Goal: Task Accomplishment & Management: Manage account settings

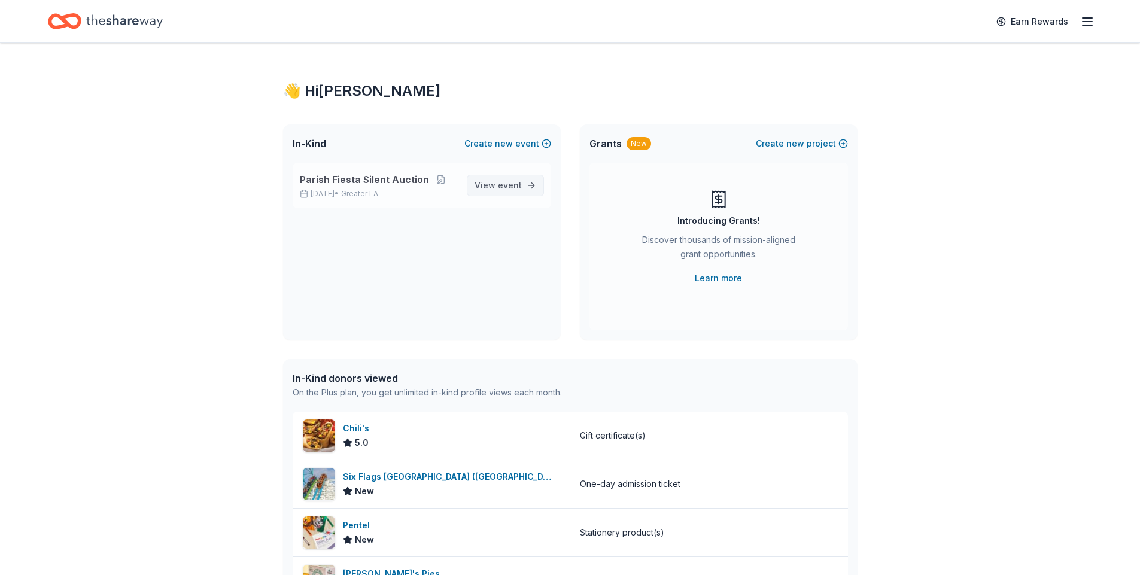
click at [503, 184] on span "event" at bounding box center [510, 185] width 24 height 10
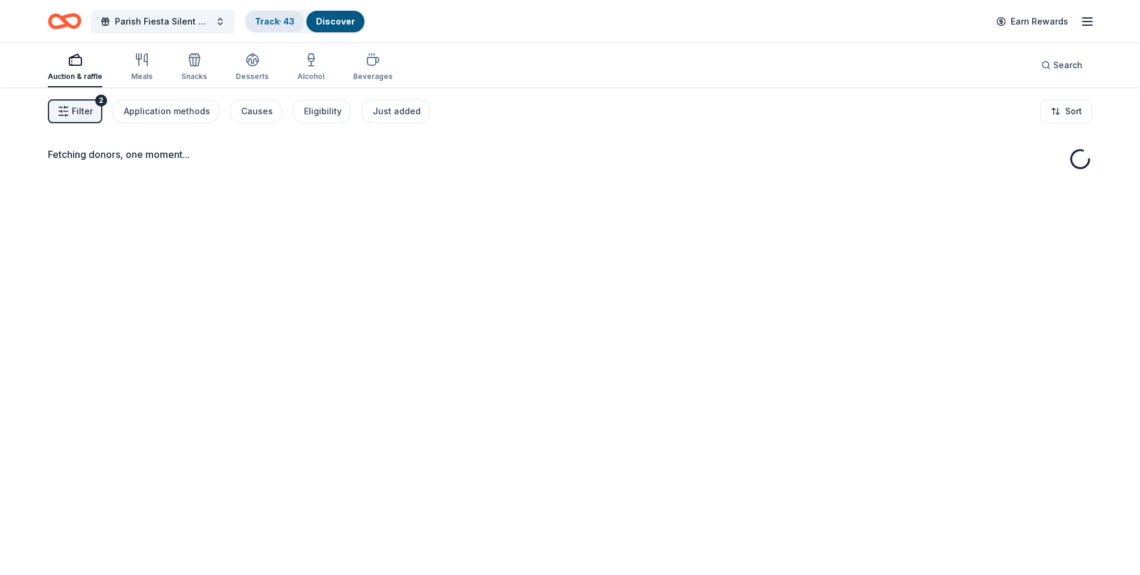
click at [261, 22] on link "Track · 43" at bounding box center [274, 21] width 39 height 10
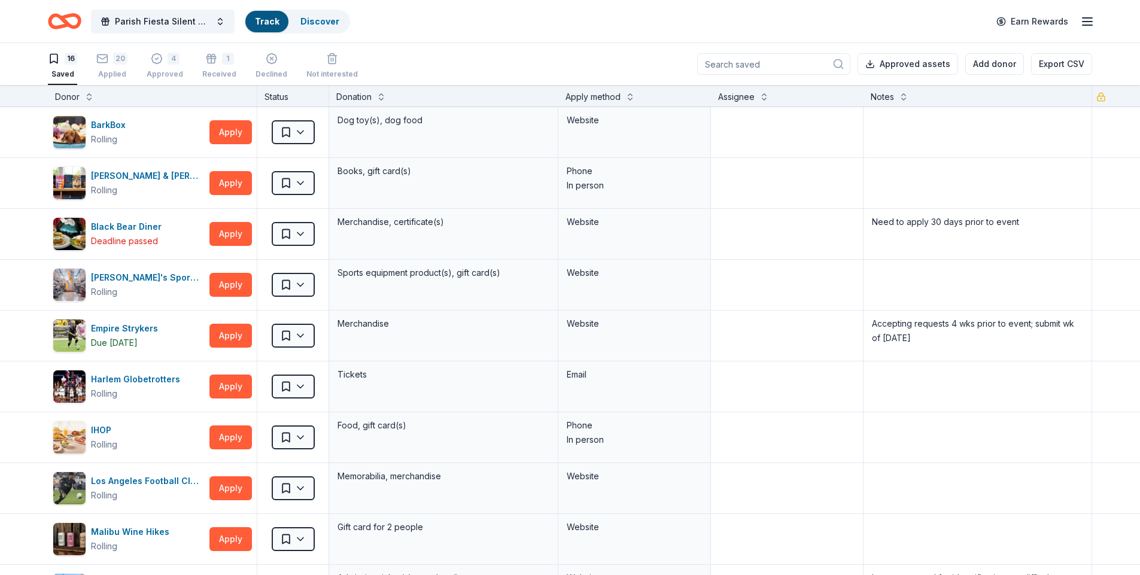
scroll to position [1, 0]
click at [118, 75] on div "Applied" at bounding box center [111, 74] width 31 height 10
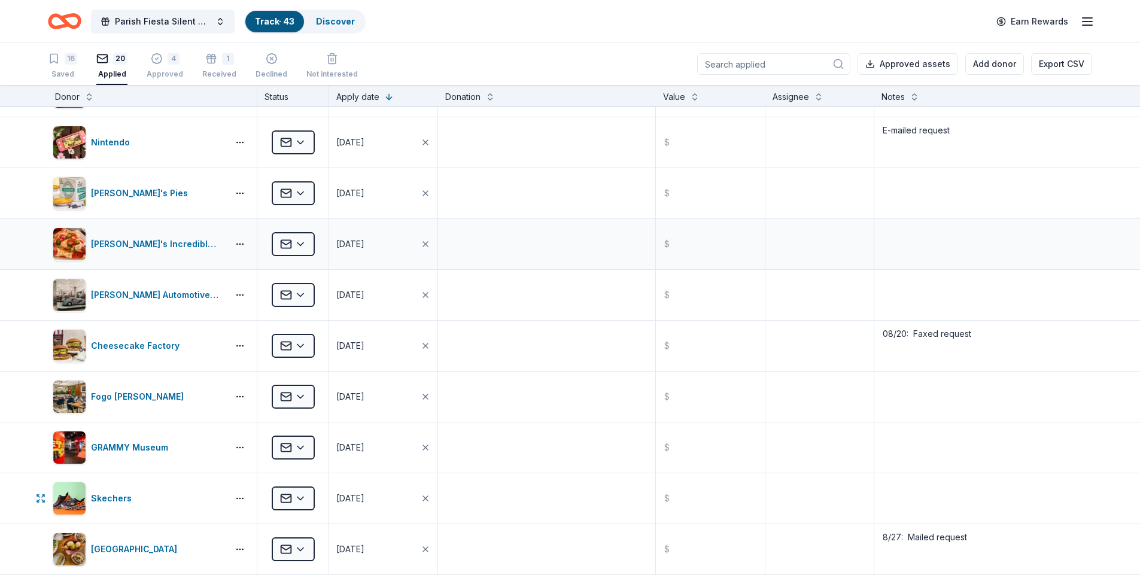
scroll to position [60, 0]
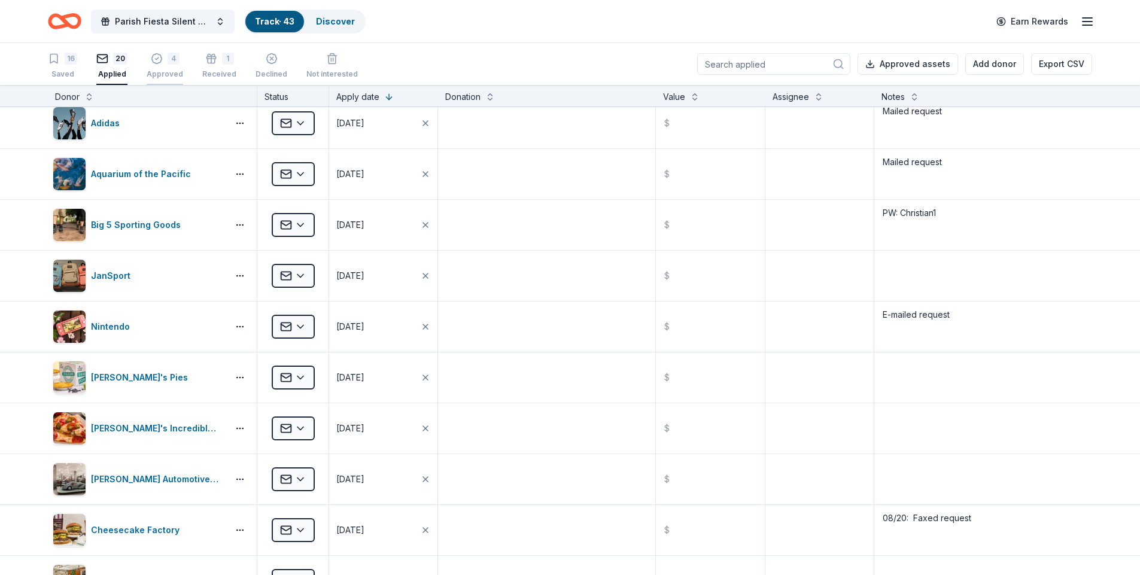
click at [167, 75] on div "Approved" at bounding box center [165, 74] width 36 height 10
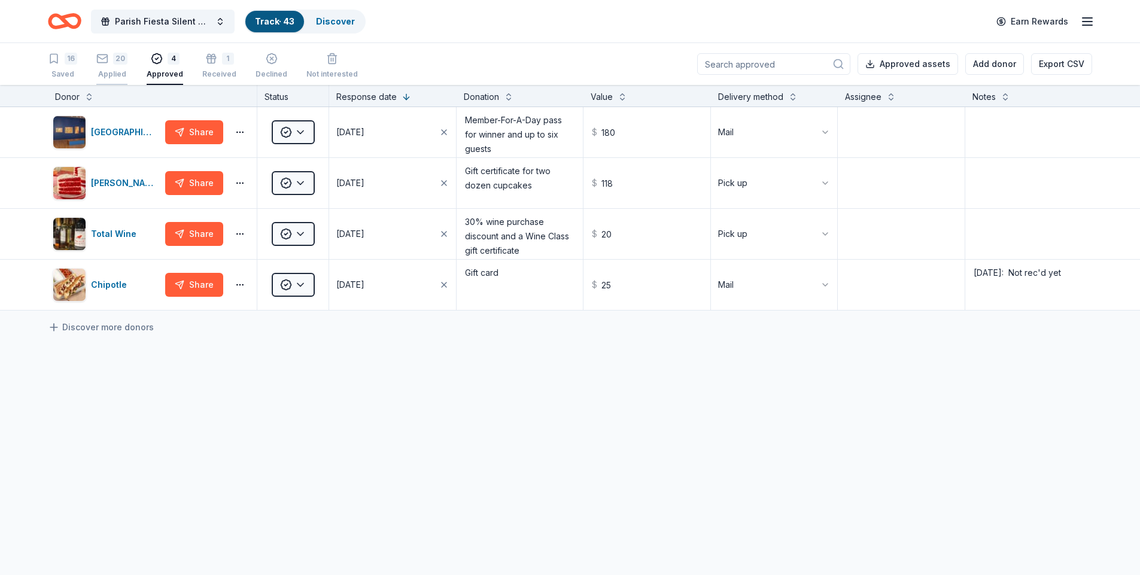
click at [107, 74] on div "Applied" at bounding box center [111, 74] width 31 height 10
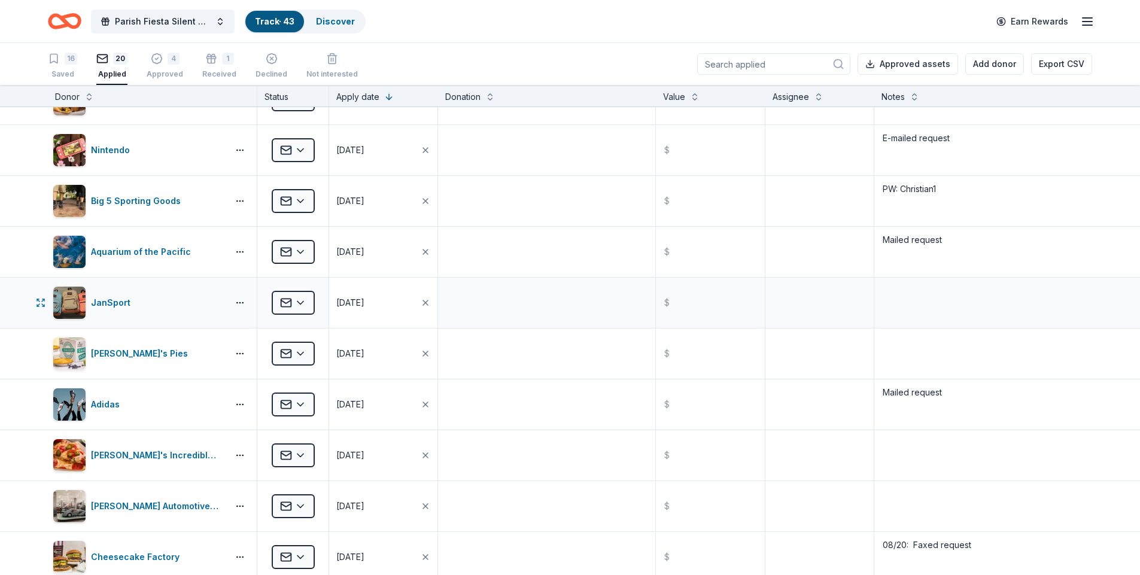
scroll to position [60, 0]
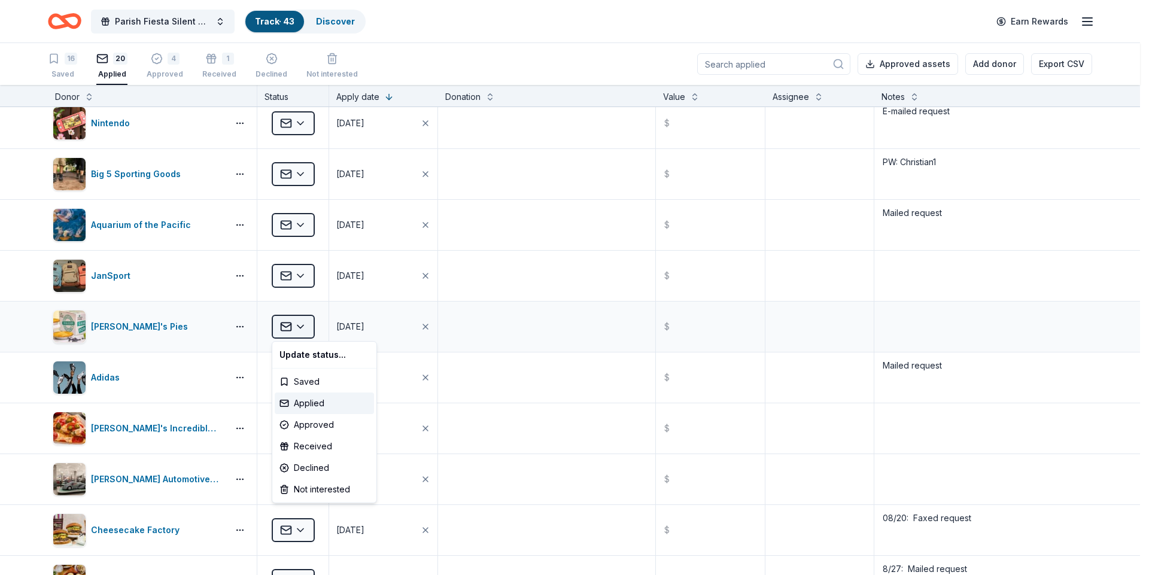
click at [298, 327] on html "Parish Fiesta Silent Auction Track · 43 Discover Earn Rewards 16 Saved 20 Appli…" at bounding box center [574, 287] width 1149 height 575
click at [308, 448] on div "Received" at bounding box center [324, 447] width 99 height 22
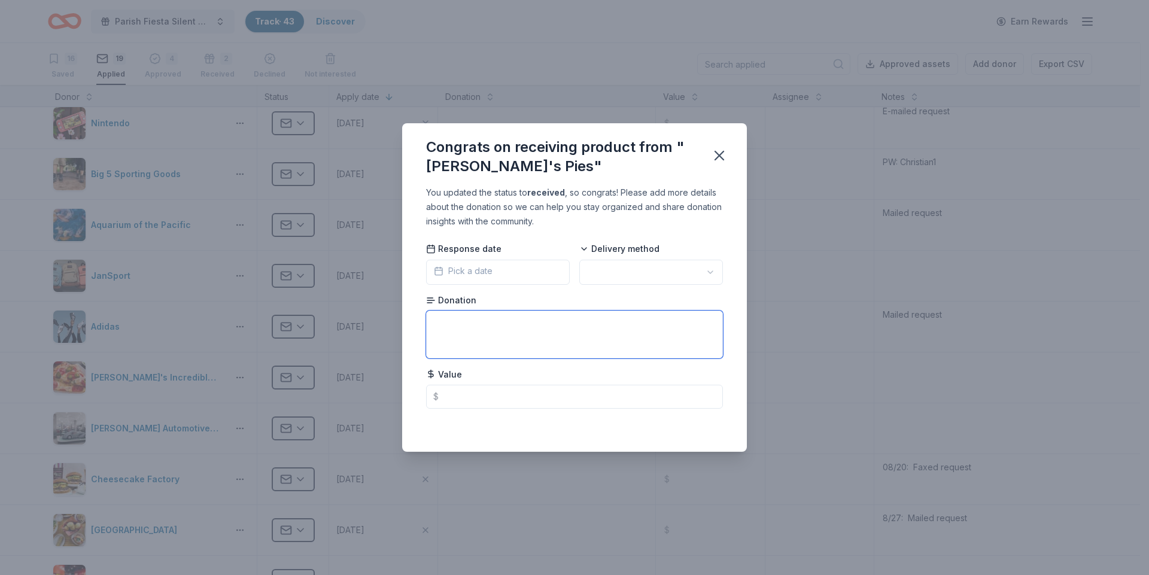
click at [439, 320] on textarea at bounding box center [574, 335] width 297 height 48
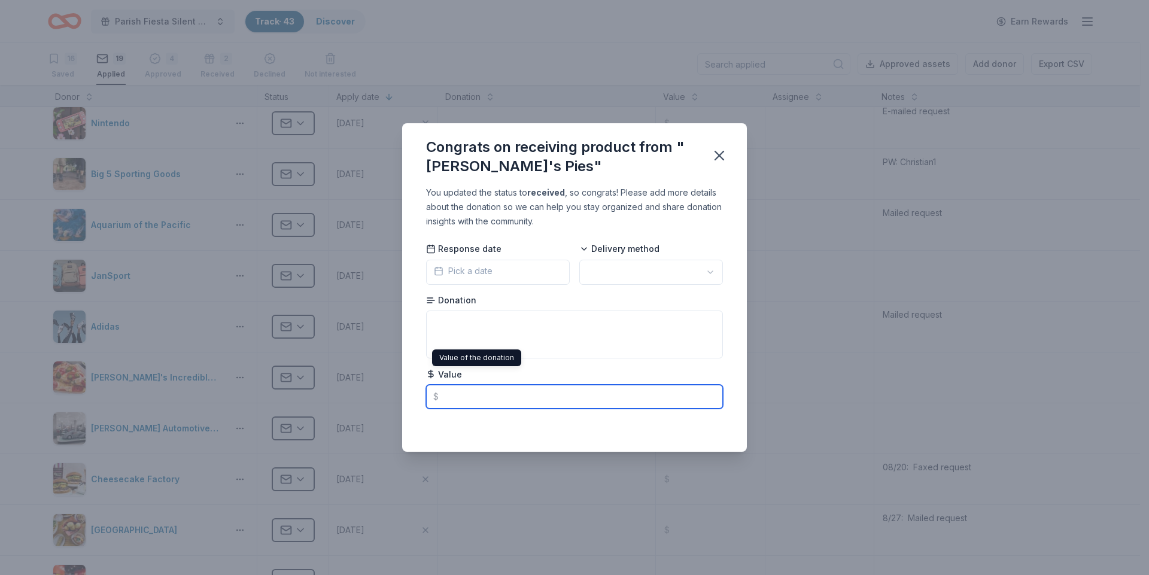
click at [464, 399] on input "text" at bounding box center [574, 397] width 297 height 24
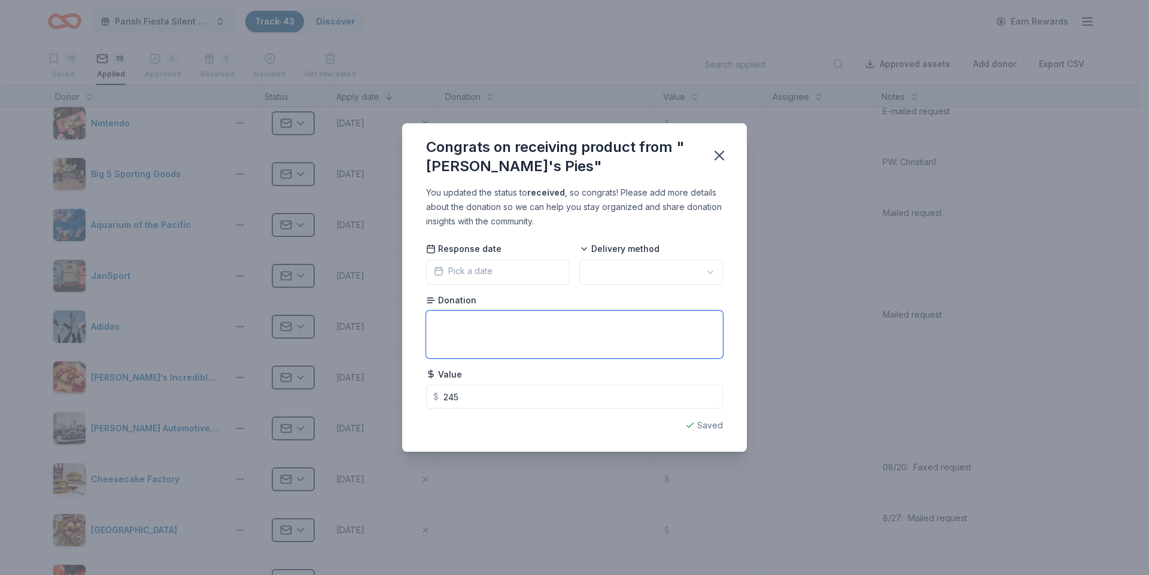
type input "245.00"
click at [454, 322] on textarea at bounding box center [574, 335] width 297 height 48
click at [451, 324] on textarea "Pie-of-the-month for a year" at bounding box center [574, 335] width 297 height 48
click at [532, 324] on textarea "Pie-a-month for a year" at bounding box center [574, 335] width 297 height 48
type textarea "Pie-a-month for a year certificater"
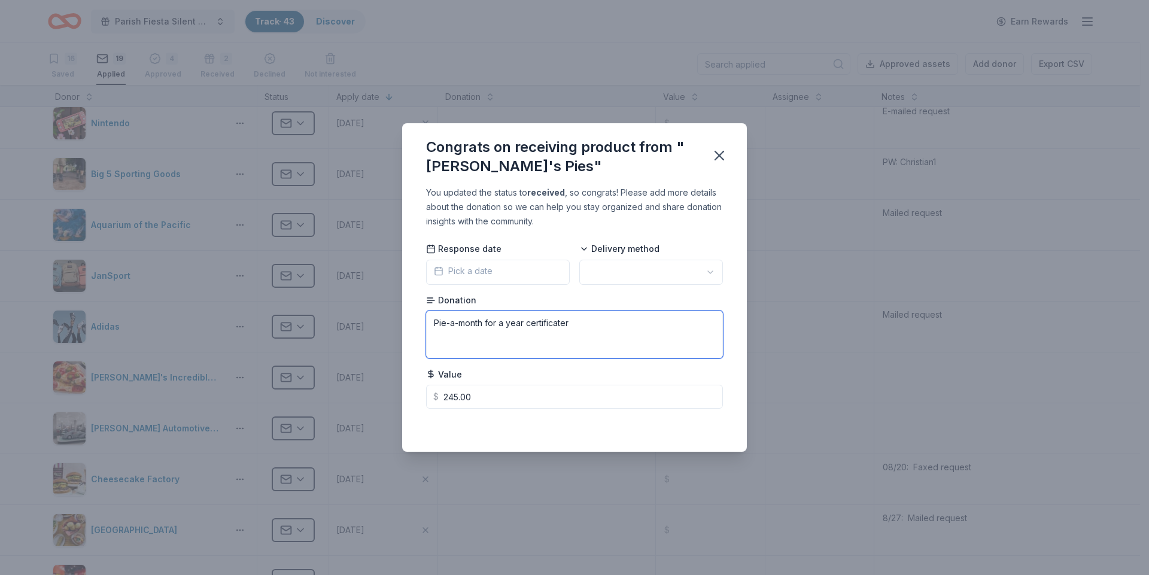
drag, startPoint x: 433, startPoint y: 326, endPoint x: 585, endPoint y: 324, distance: 152.6
click at [585, 324] on textarea "Pie-a-month for a year certificater" at bounding box center [574, 335] width 297 height 48
click at [722, 160] on icon "button" at bounding box center [719, 155] width 17 height 17
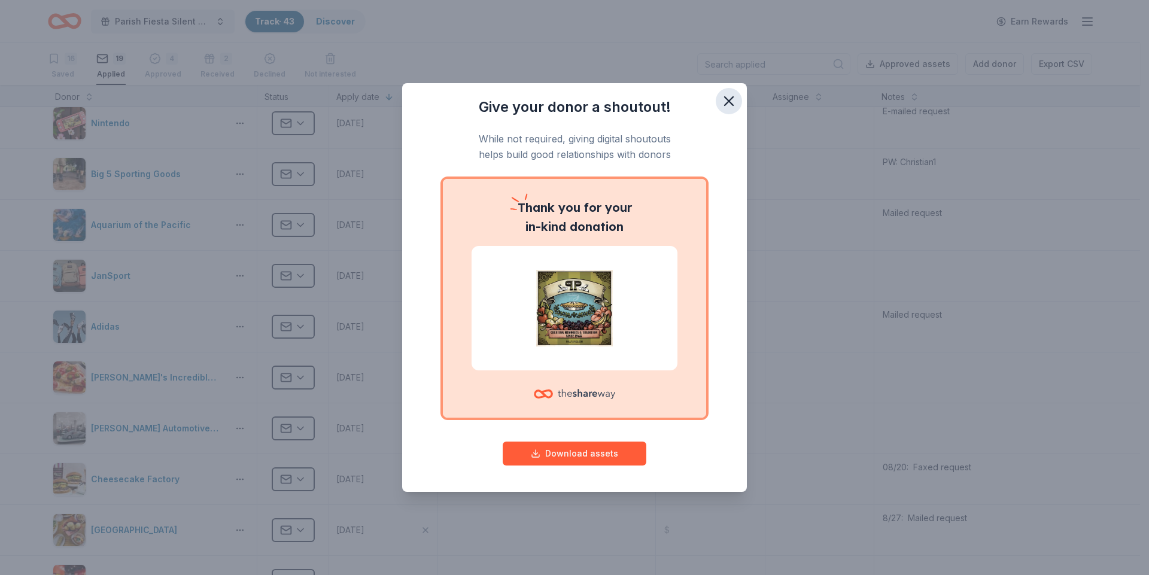
click at [722, 103] on icon "button" at bounding box center [728, 101] width 17 height 17
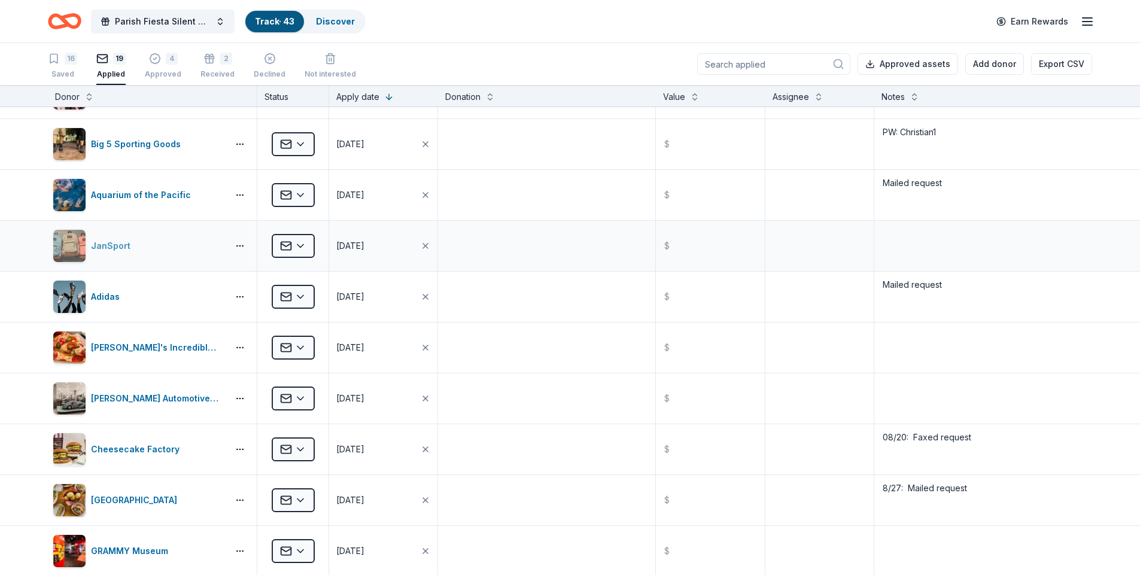
scroll to position [0, 0]
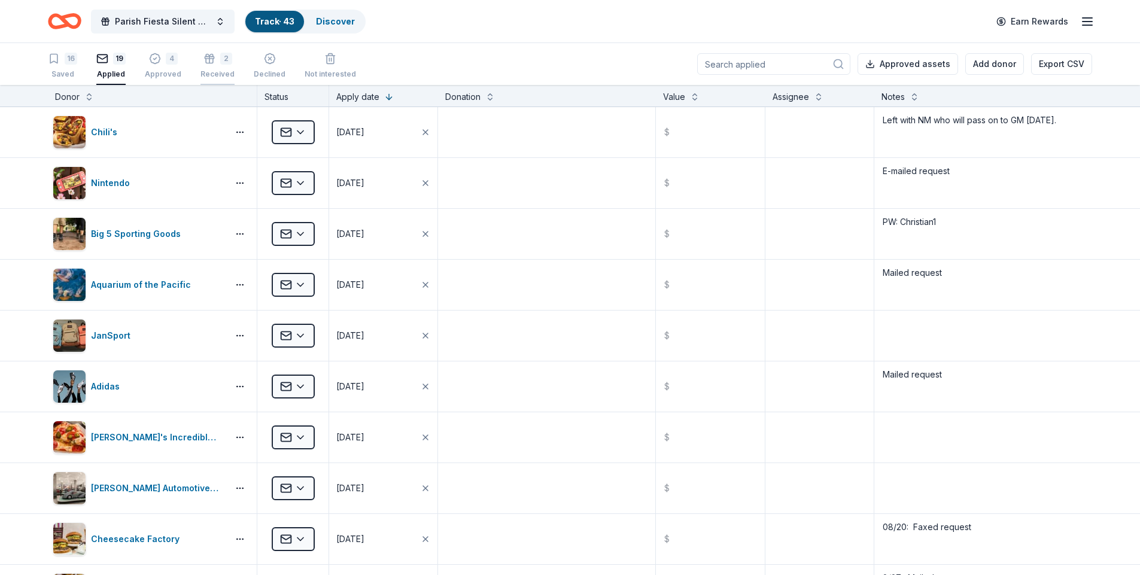
click at [204, 72] on div "Received" at bounding box center [217, 68] width 34 height 10
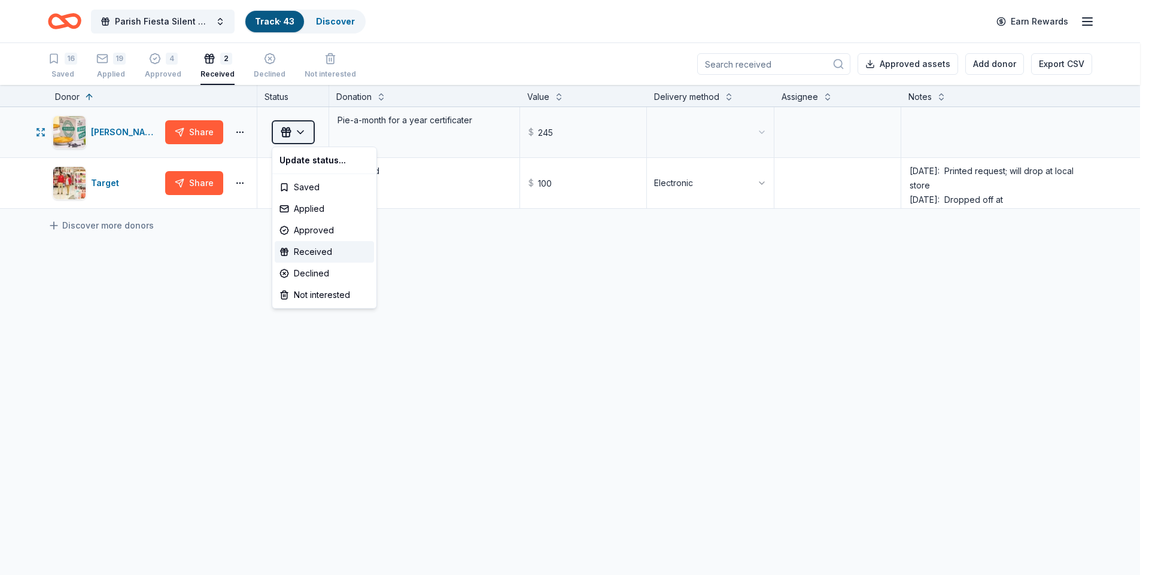
click at [303, 129] on html "Parish Fiesta Silent Auction Track · 43 Discover Earn Rewards 16 Saved 19 Appli…" at bounding box center [574, 287] width 1149 height 575
click at [297, 229] on div "Approved" at bounding box center [324, 231] width 99 height 22
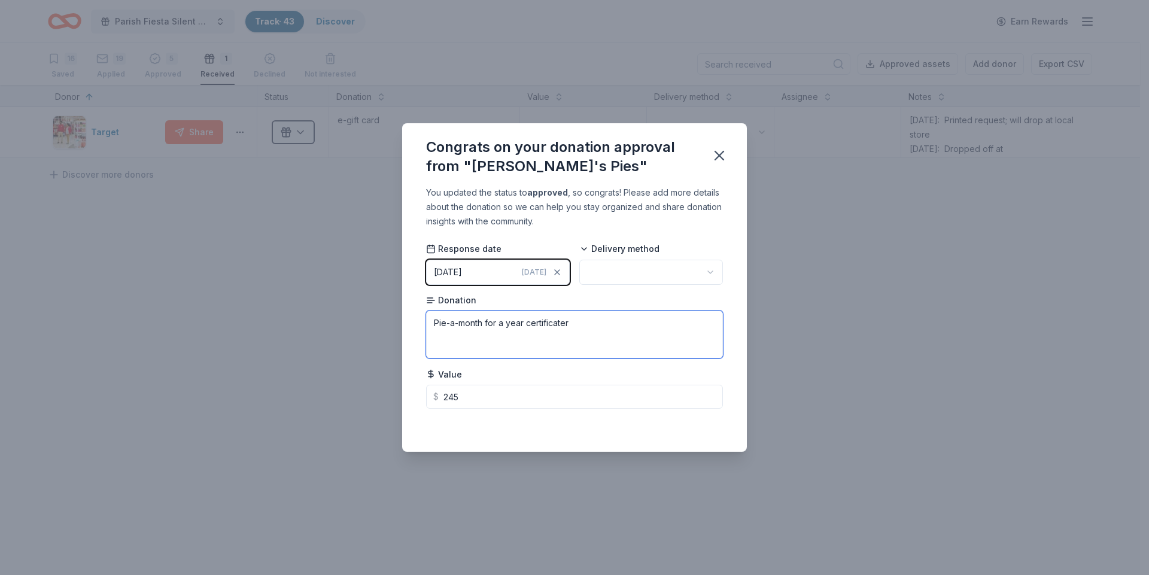
click at [566, 327] on textarea "Pie-a-month for a year certificater" at bounding box center [574, 335] width 297 height 48
type textarea "Pie-a-month for a year certificate"
click at [708, 273] on html "Parish Fiesta Silent Auction Track · 43 Discover Earn Rewards 16 Saved 19 Appli…" at bounding box center [574, 287] width 1149 height 575
click at [716, 155] on icon "button" at bounding box center [719, 155] width 17 height 17
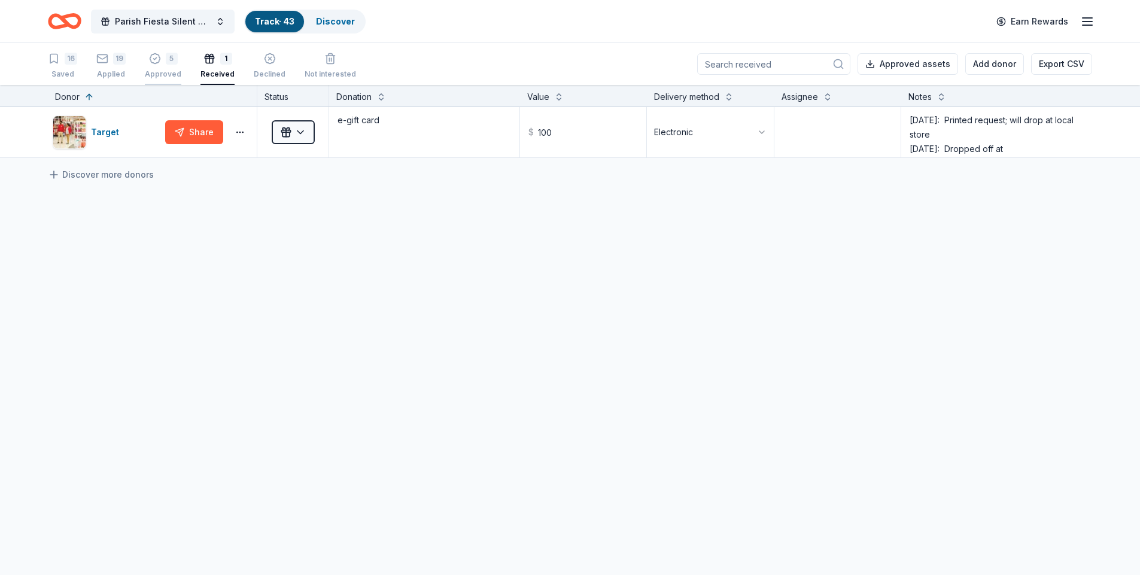
click at [158, 72] on div "Approved" at bounding box center [163, 68] width 36 height 10
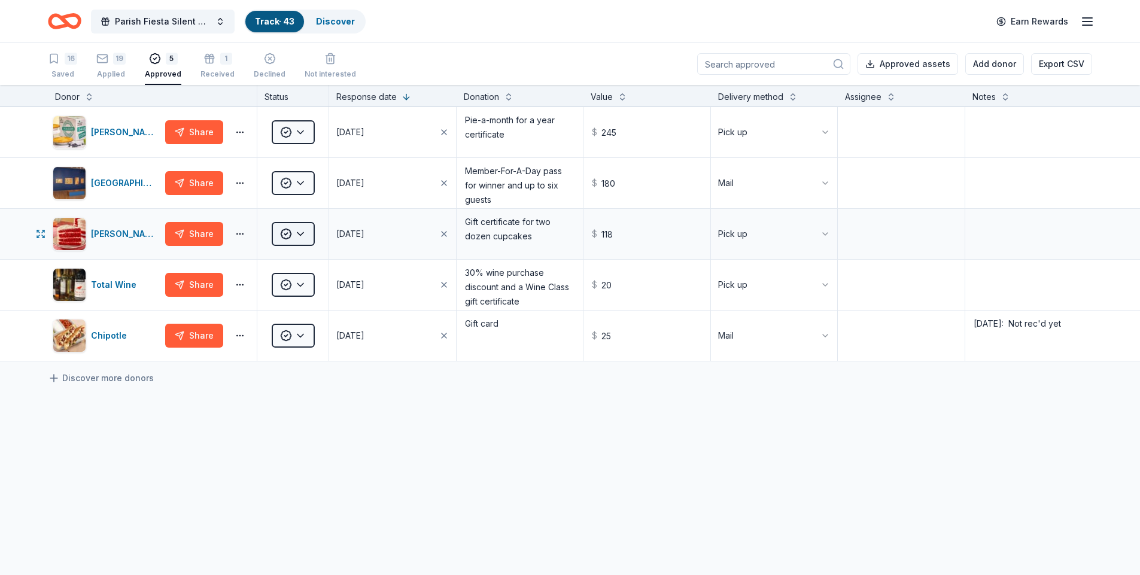
click at [303, 235] on html "Parish Fiesta Silent Auction Track · 43 Discover Earn Rewards 16 Saved 19 Appli…" at bounding box center [570, 287] width 1140 height 575
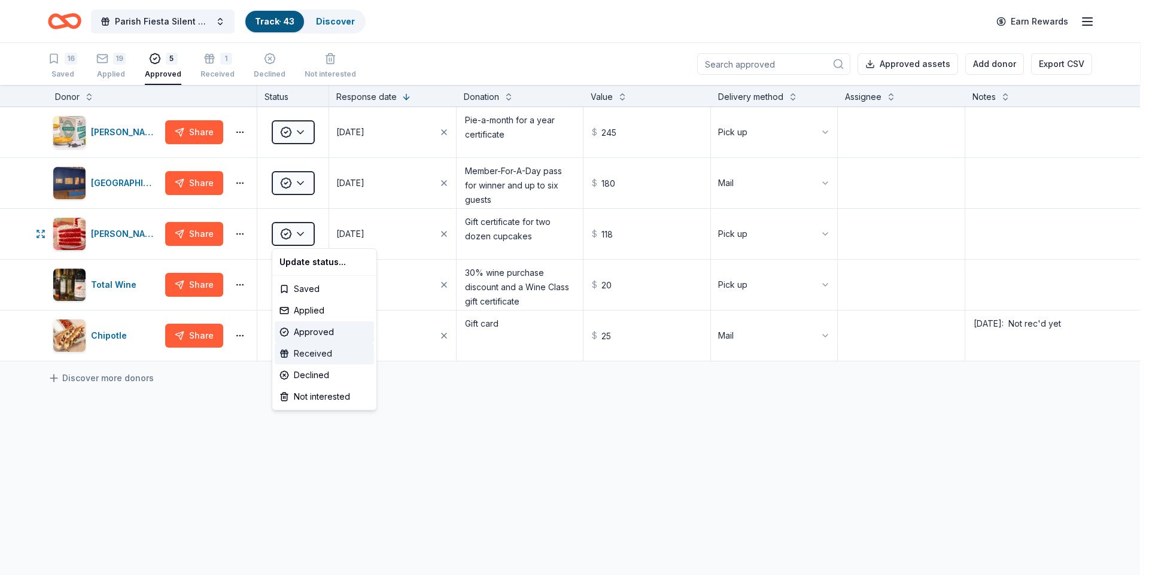
click at [309, 357] on div "Received" at bounding box center [324, 354] width 99 height 22
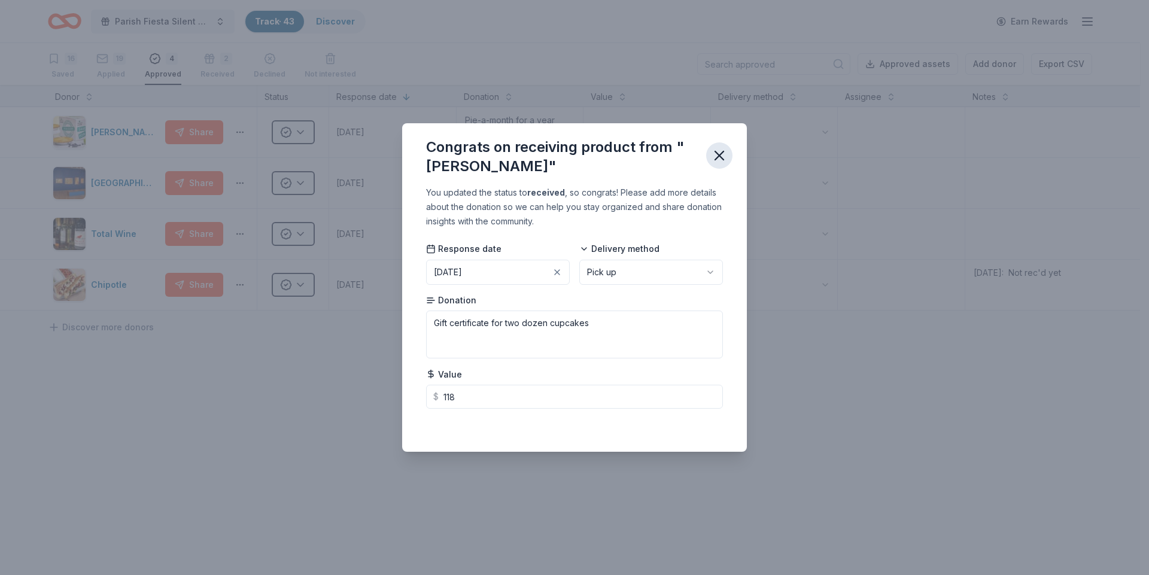
click at [719, 159] on icon "button" at bounding box center [719, 155] width 17 height 17
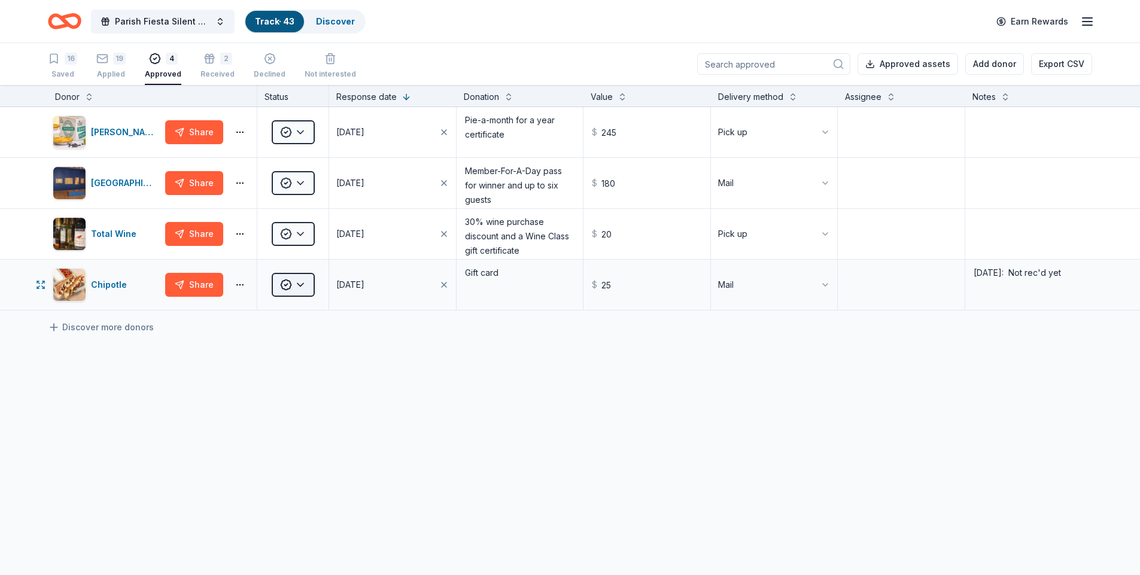
click at [299, 286] on html "Parish Fiesta Silent Auction Track · 43 Discover Earn Rewards 16 Saved 19 Appli…" at bounding box center [570, 287] width 1140 height 575
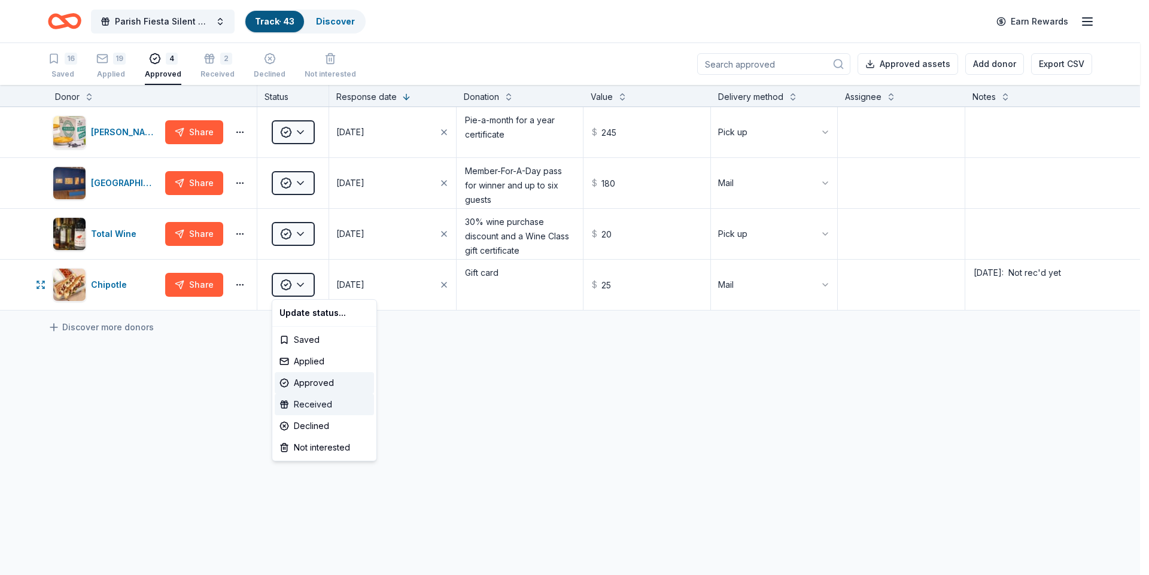
click at [320, 404] on div "Received" at bounding box center [324, 405] width 99 height 22
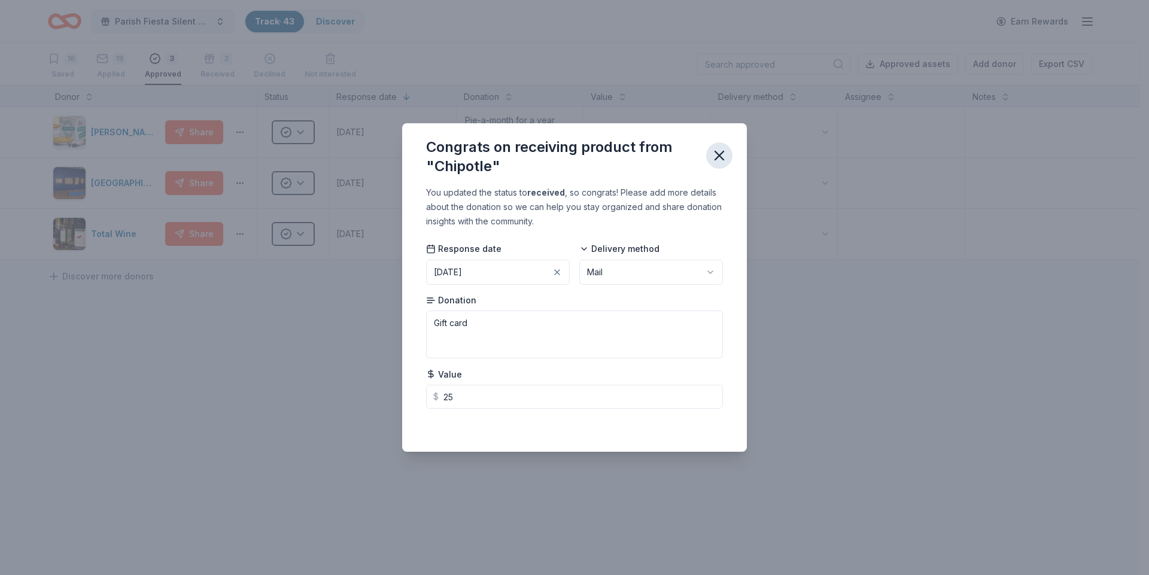
click at [716, 156] on icon "button" at bounding box center [719, 155] width 17 height 17
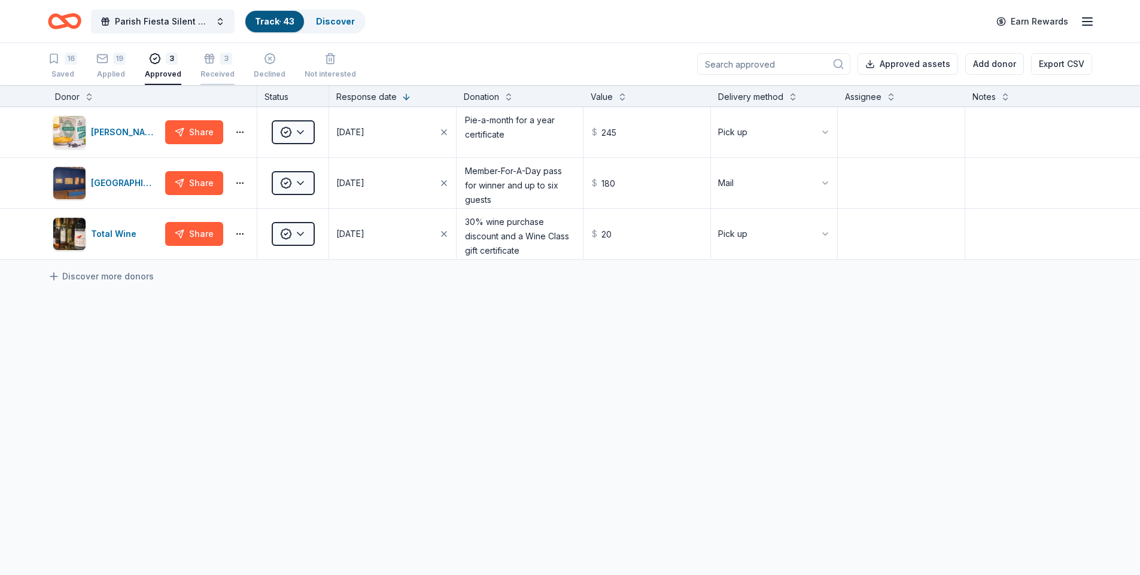
click at [219, 72] on div "Received" at bounding box center [217, 68] width 34 height 10
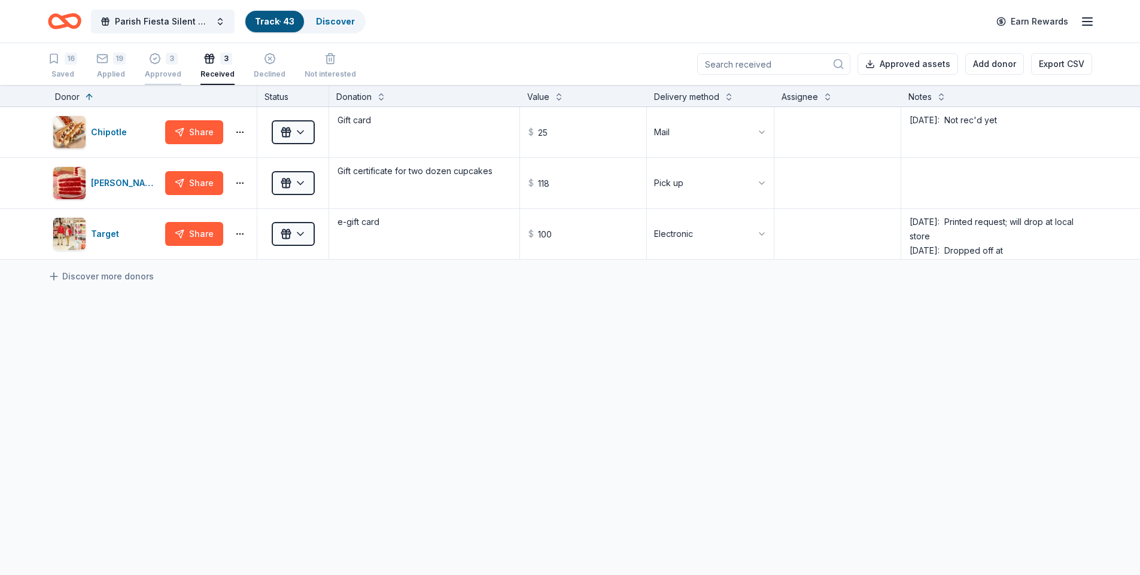
click at [165, 72] on div "Approved" at bounding box center [163, 68] width 36 height 10
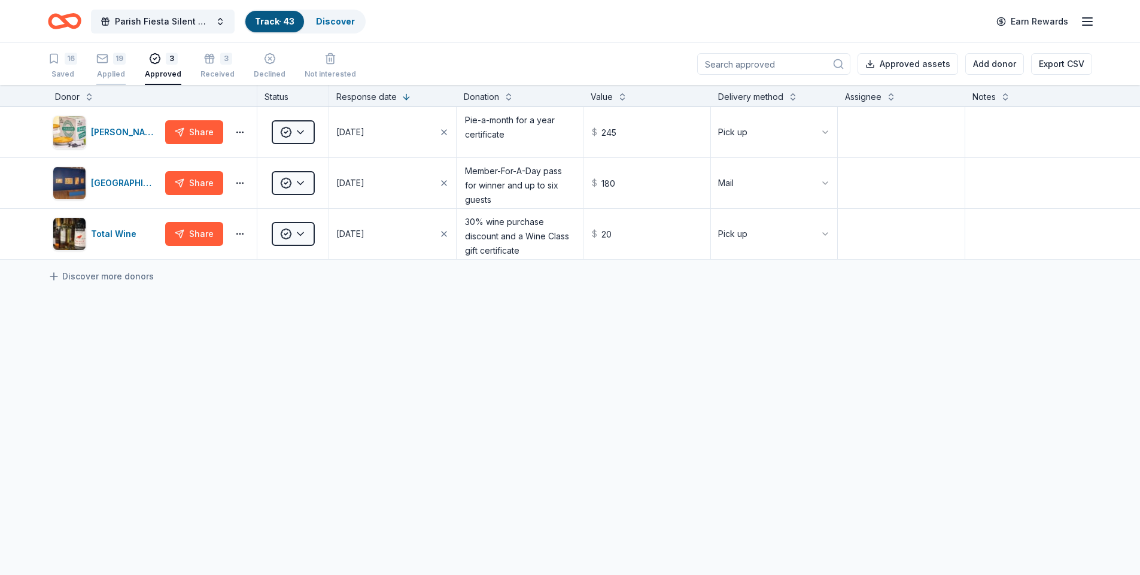
click at [105, 71] on div "Applied" at bounding box center [110, 74] width 29 height 10
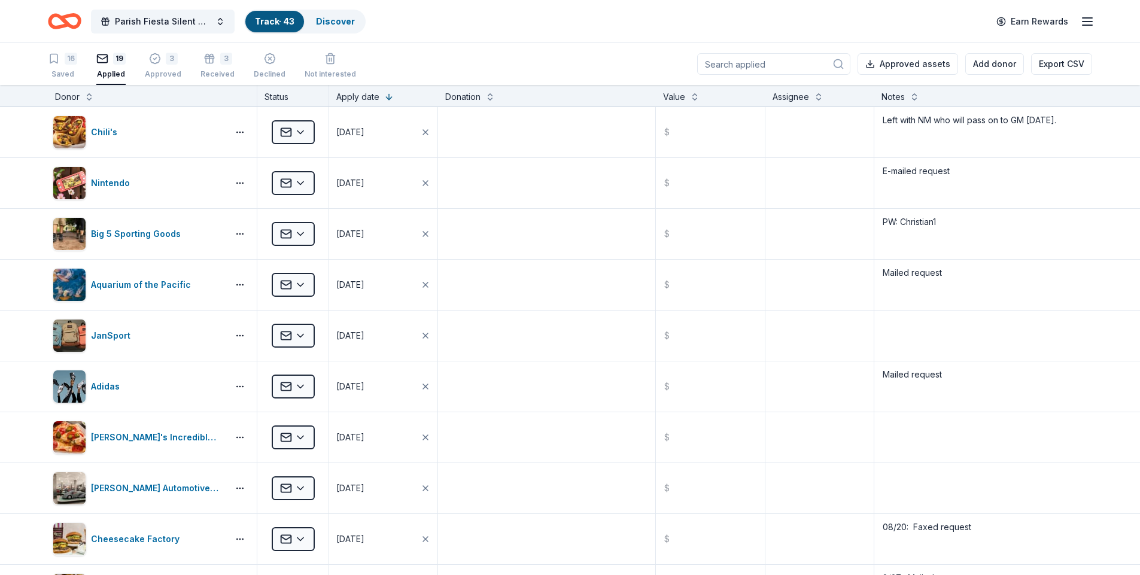
click at [75, 22] on icon "Home" at bounding box center [65, 21] width 34 height 28
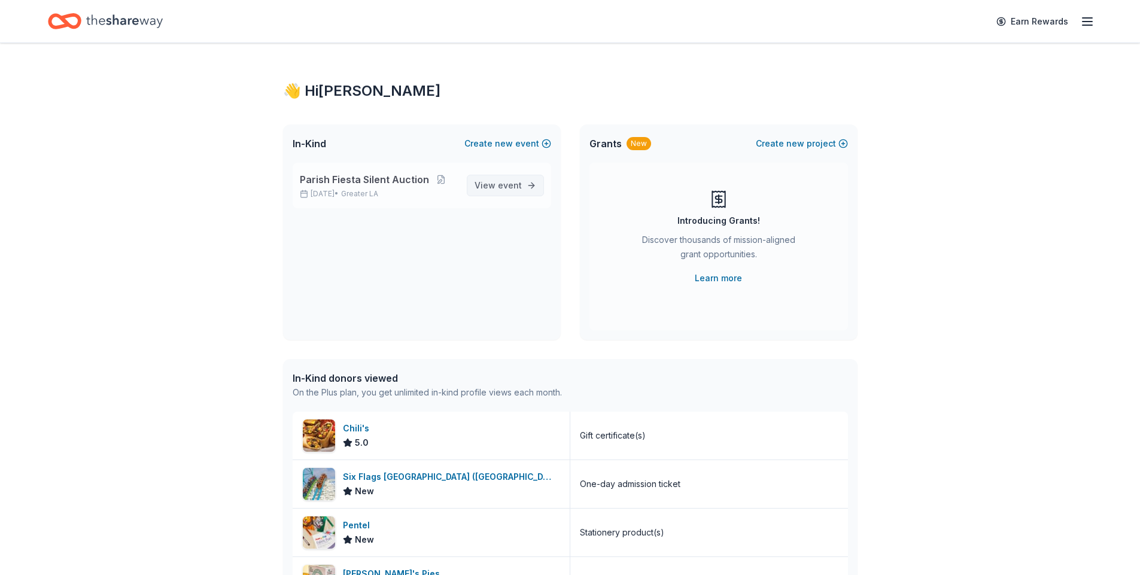
click at [496, 188] on span "View event" at bounding box center [497, 185] width 47 height 14
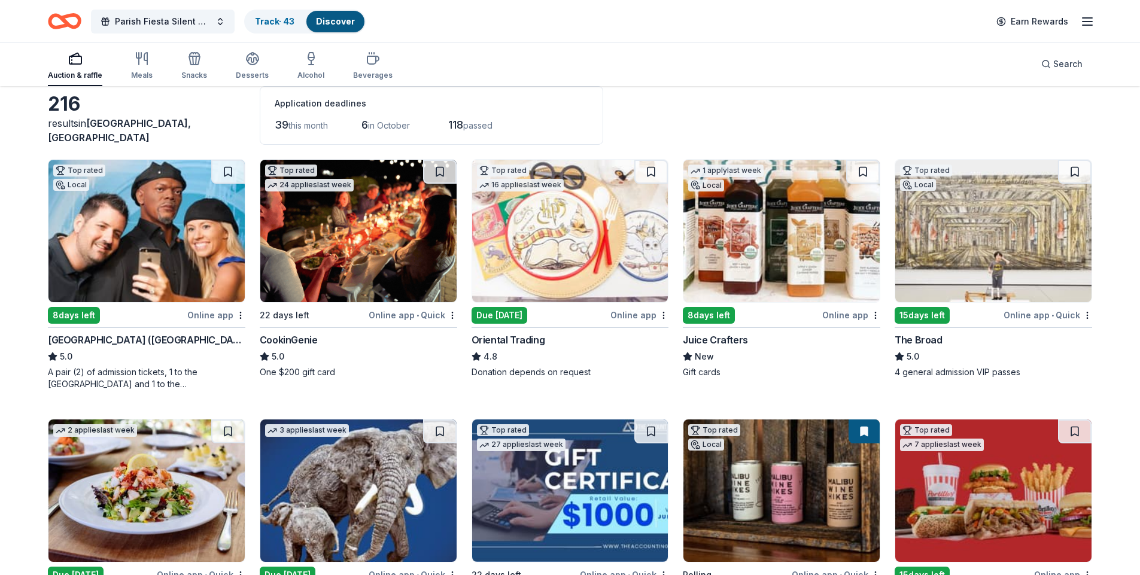
scroll to position [60, 0]
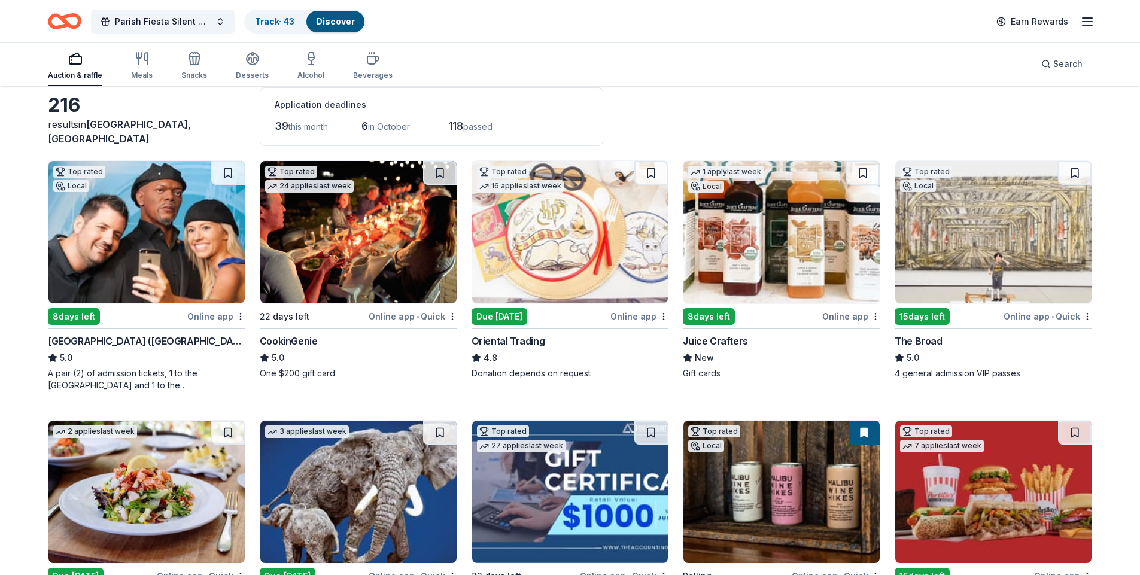
click at [339, 244] on img at bounding box center [358, 232] width 196 height 142
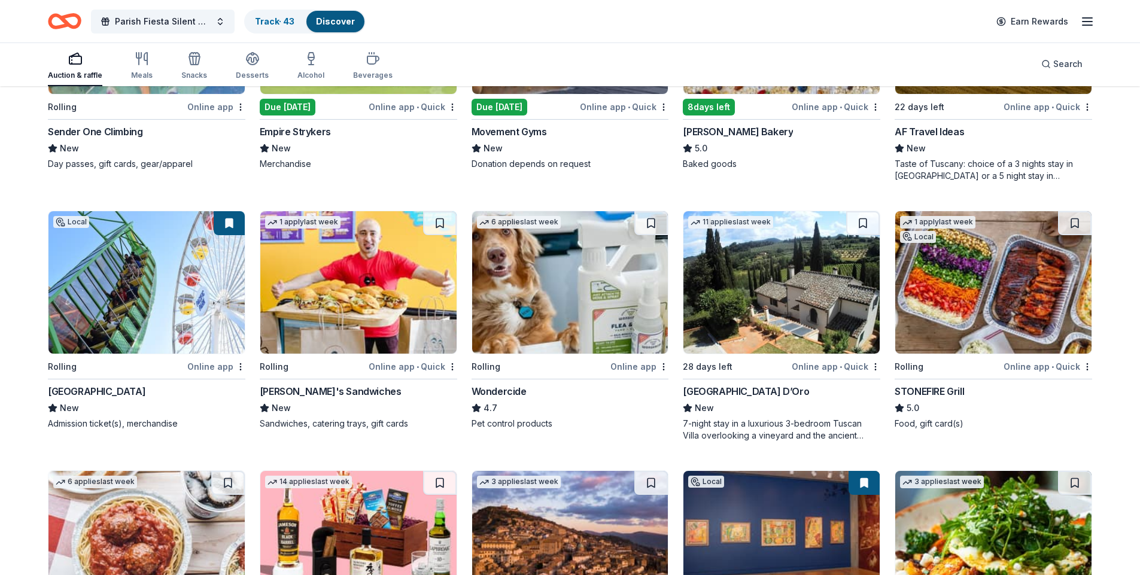
scroll to position [1050, 0]
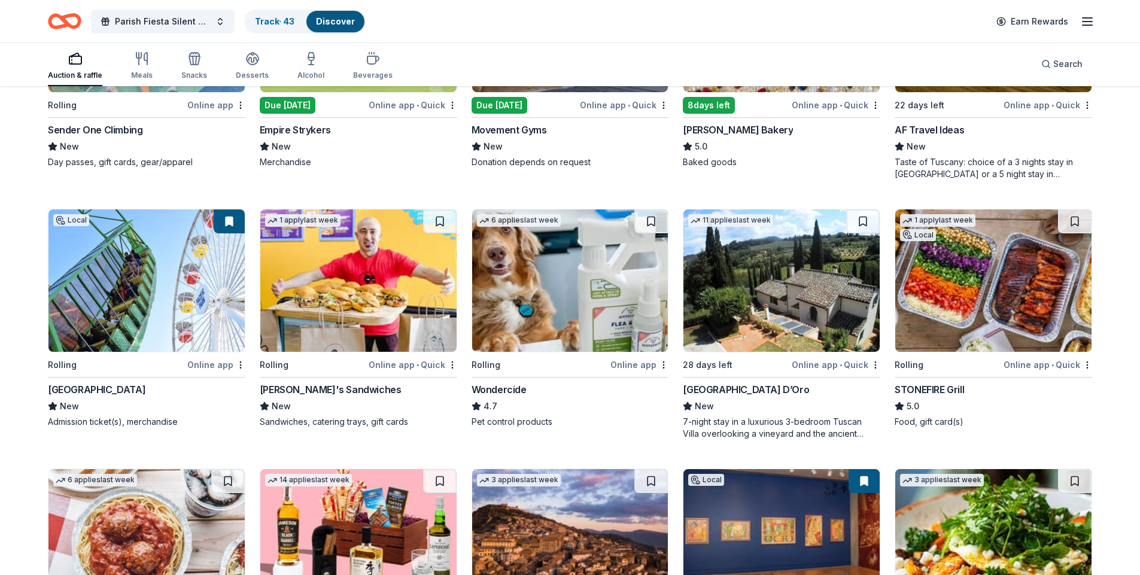
click at [954, 299] on img at bounding box center [993, 280] width 196 height 142
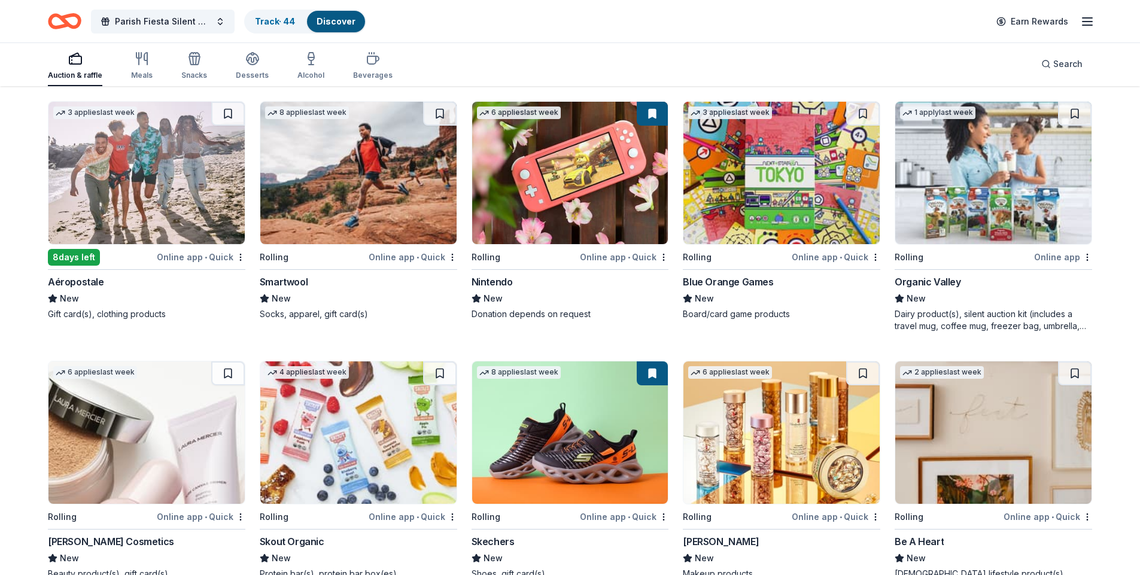
scroll to position [10195, 0]
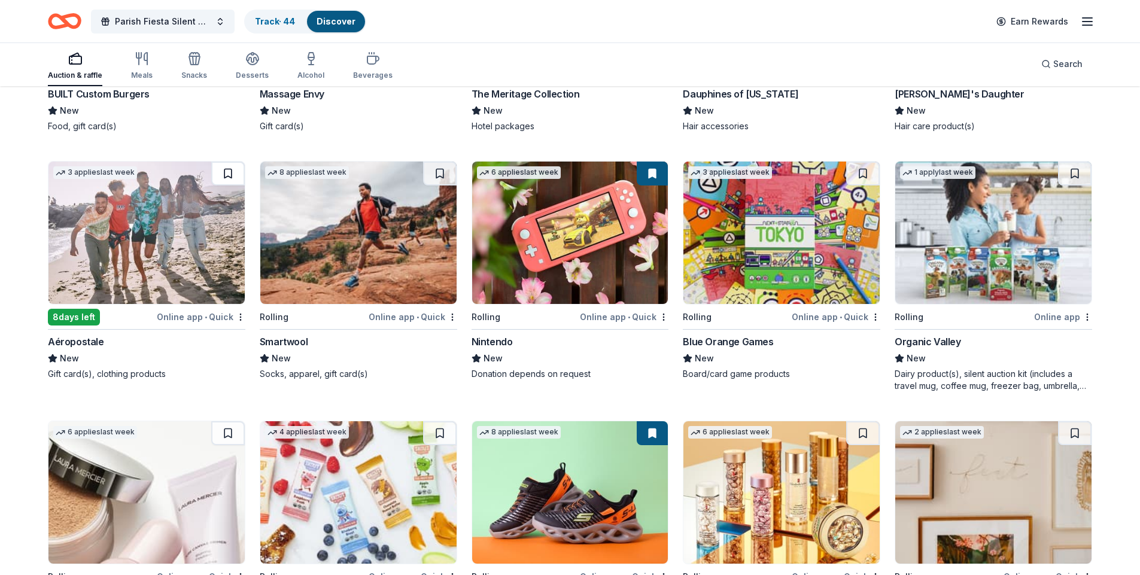
click at [227, 165] on button at bounding box center [228, 174] width 34 height 24
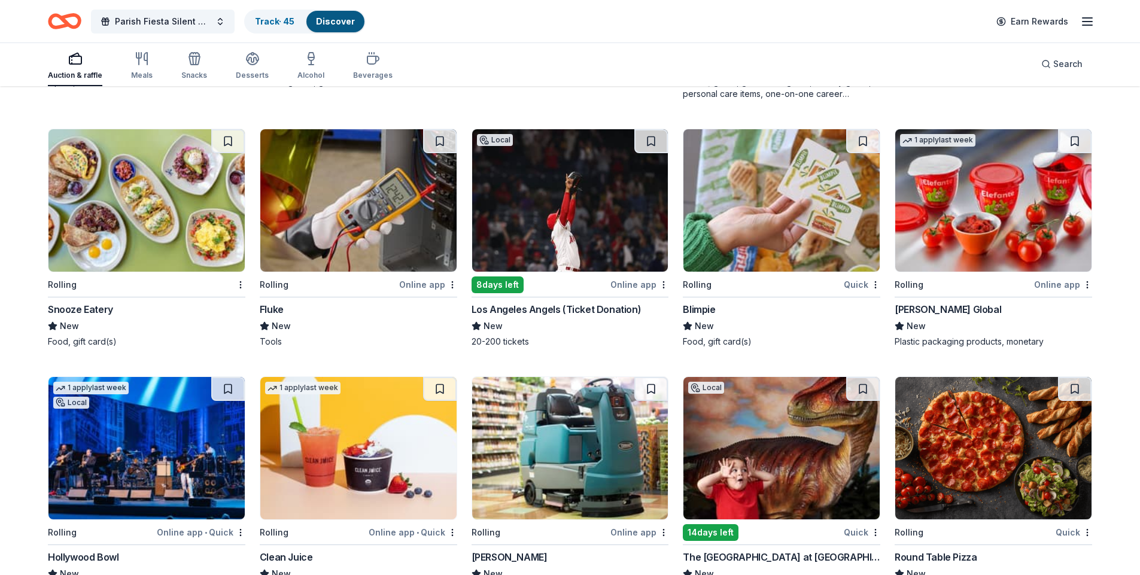
scroll to position [4903, 0]
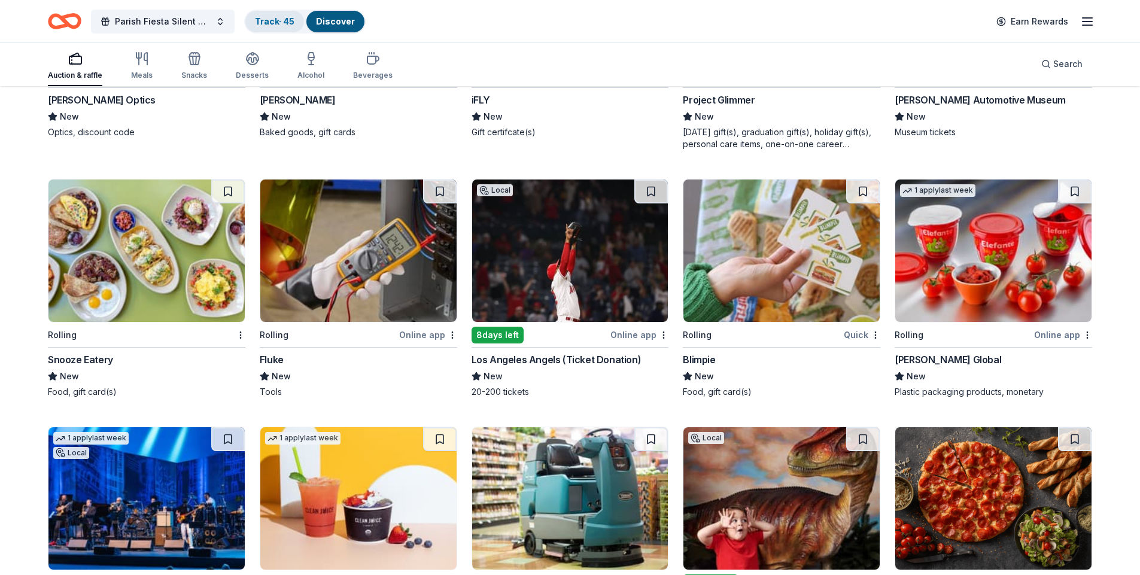
click at [282, 21] on link "Track · 45" at bounding box center [274, 21] width 39 height 10
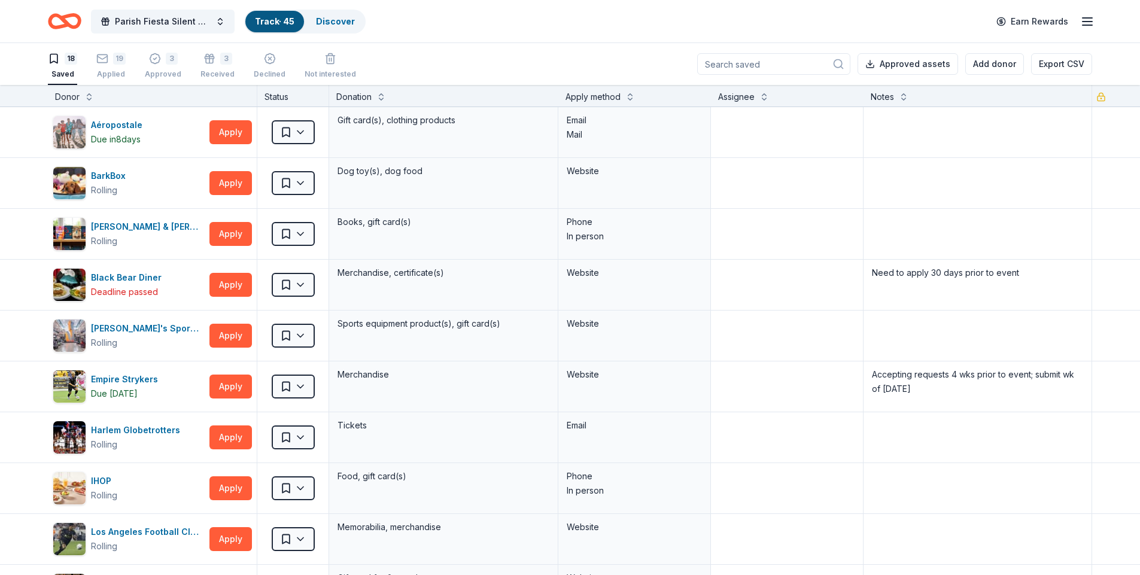
click at [1088, 23] on icon "button" at bounding box center [1087, 21] width 14 height 14
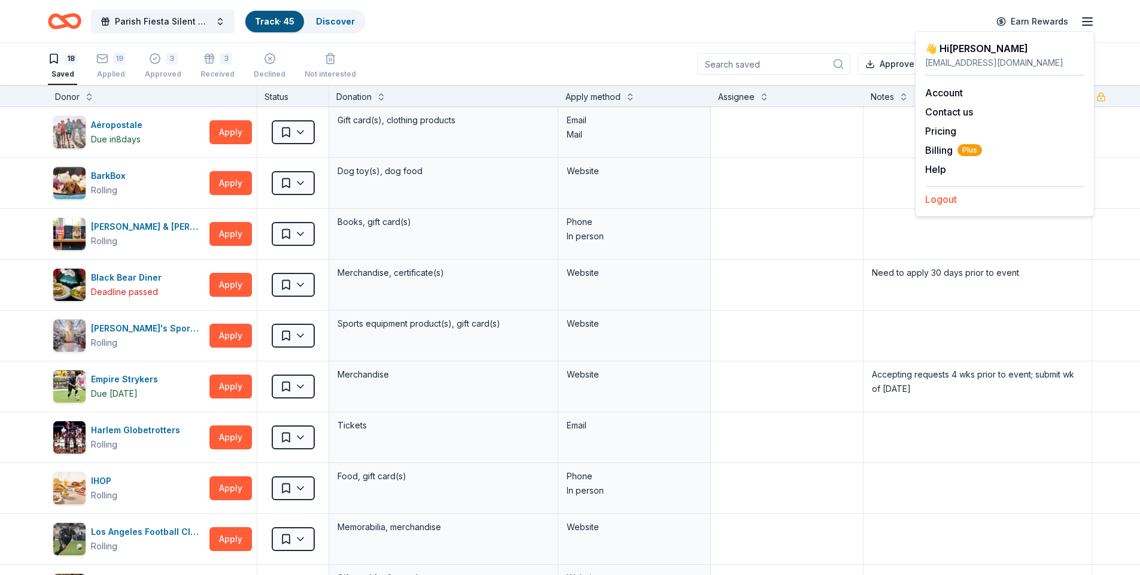
click at [945, 200] on button "Logout" at bounding box center [941, 199] width 32 height 14
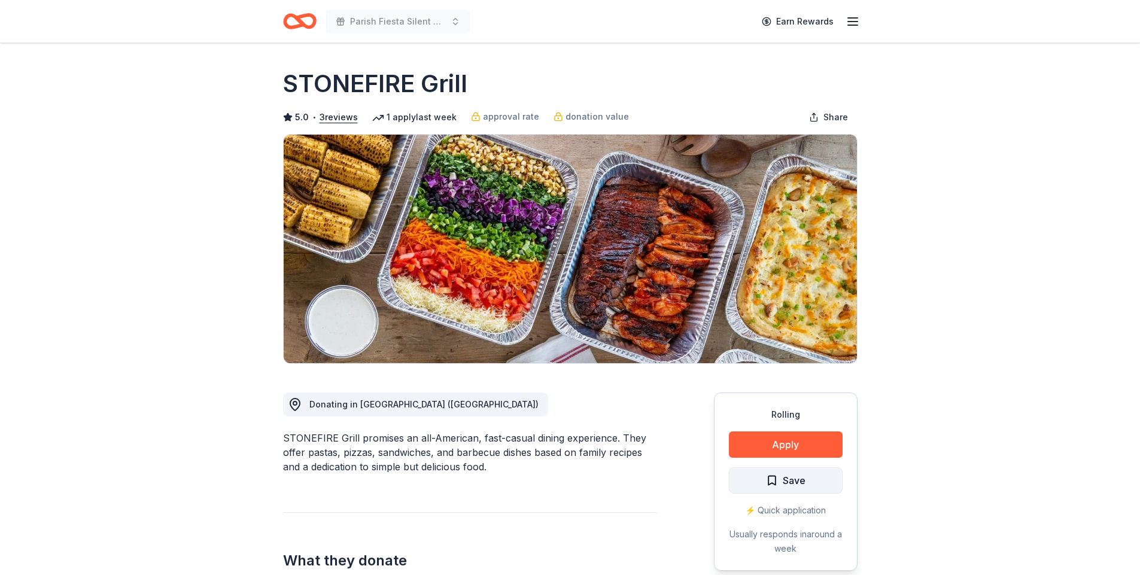
click at [777, 482] on span "Save" at bounding box center [785, 481] width 39 height 16
